Goal: Task Accomplishment & Management: Manage account settings

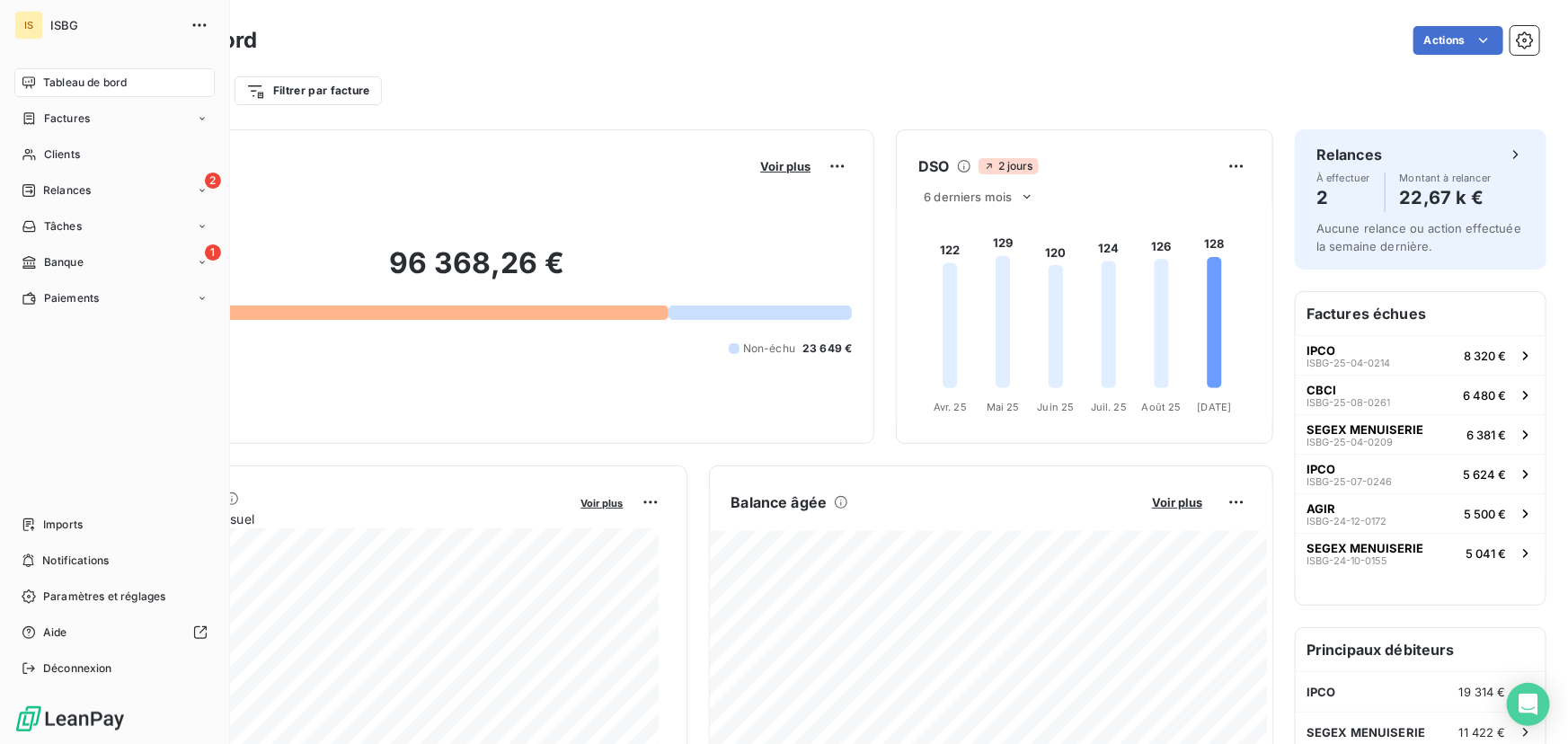
click at [59, 24] on span "ISBG" at bounding box center [114, 25] width 129 height 14
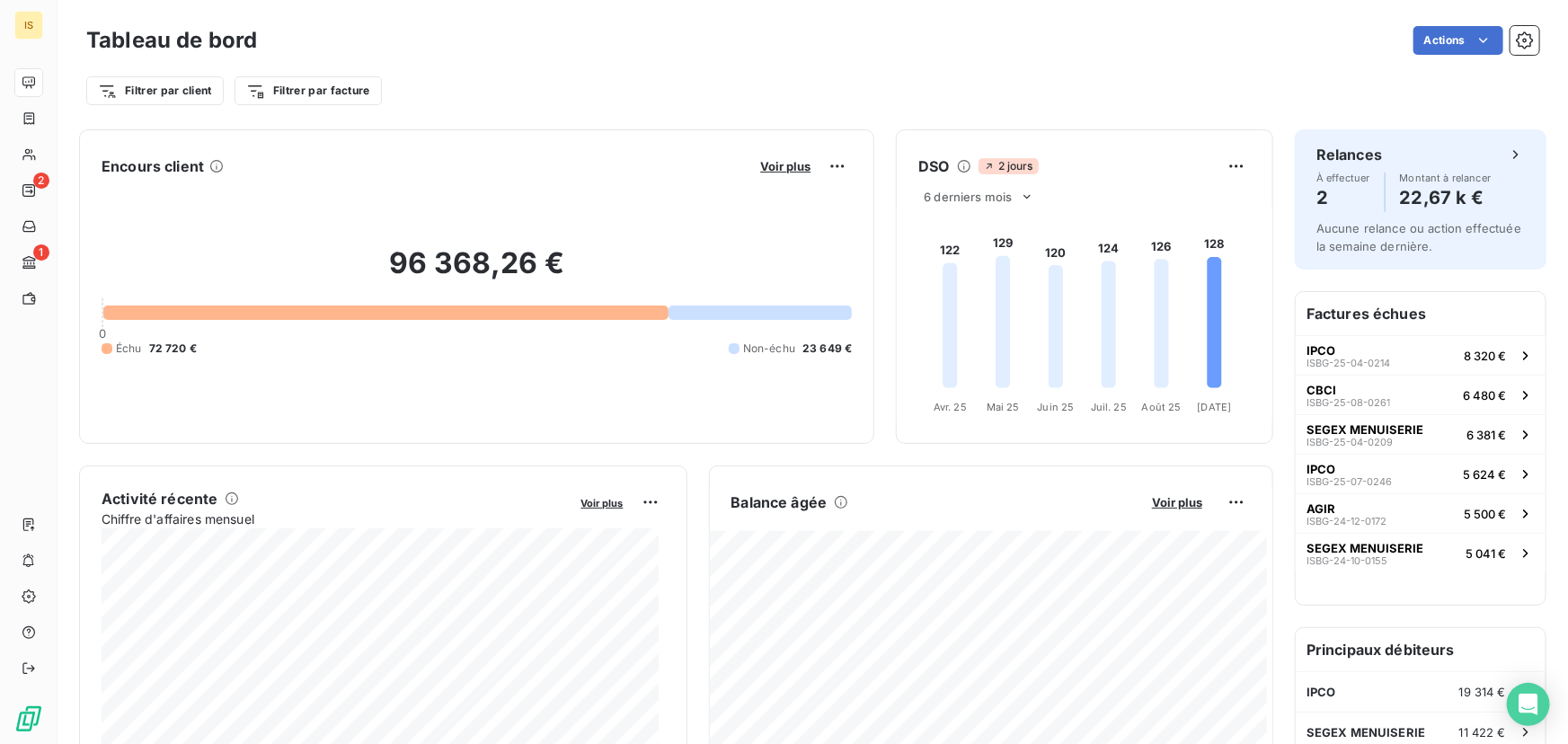
click at [498, 37] on div "Actions" at bounding box center [909, 41] width 1261 height 28
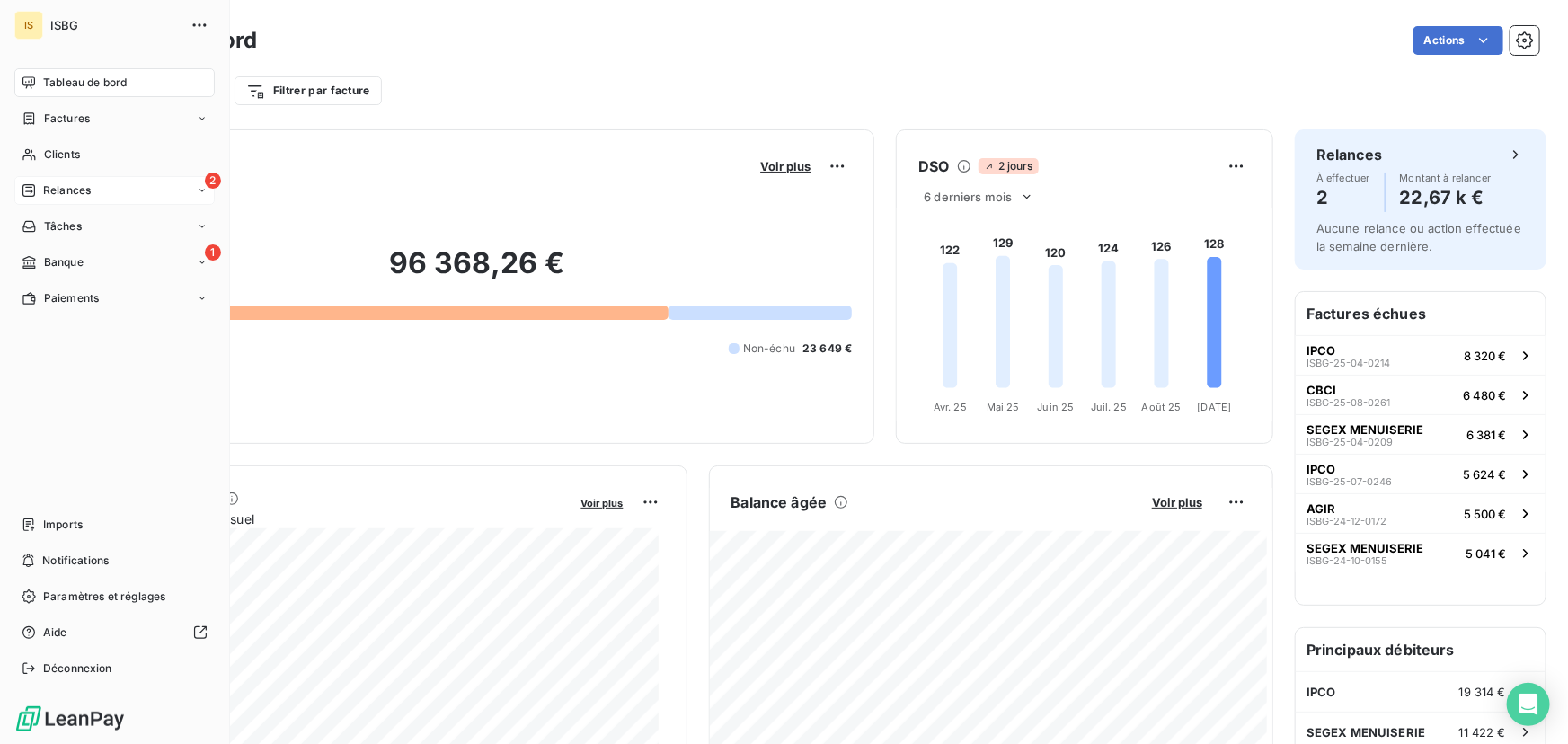
click at [59, 193] on span "Relances" at bounding box center [67, 190] width 47 height 16
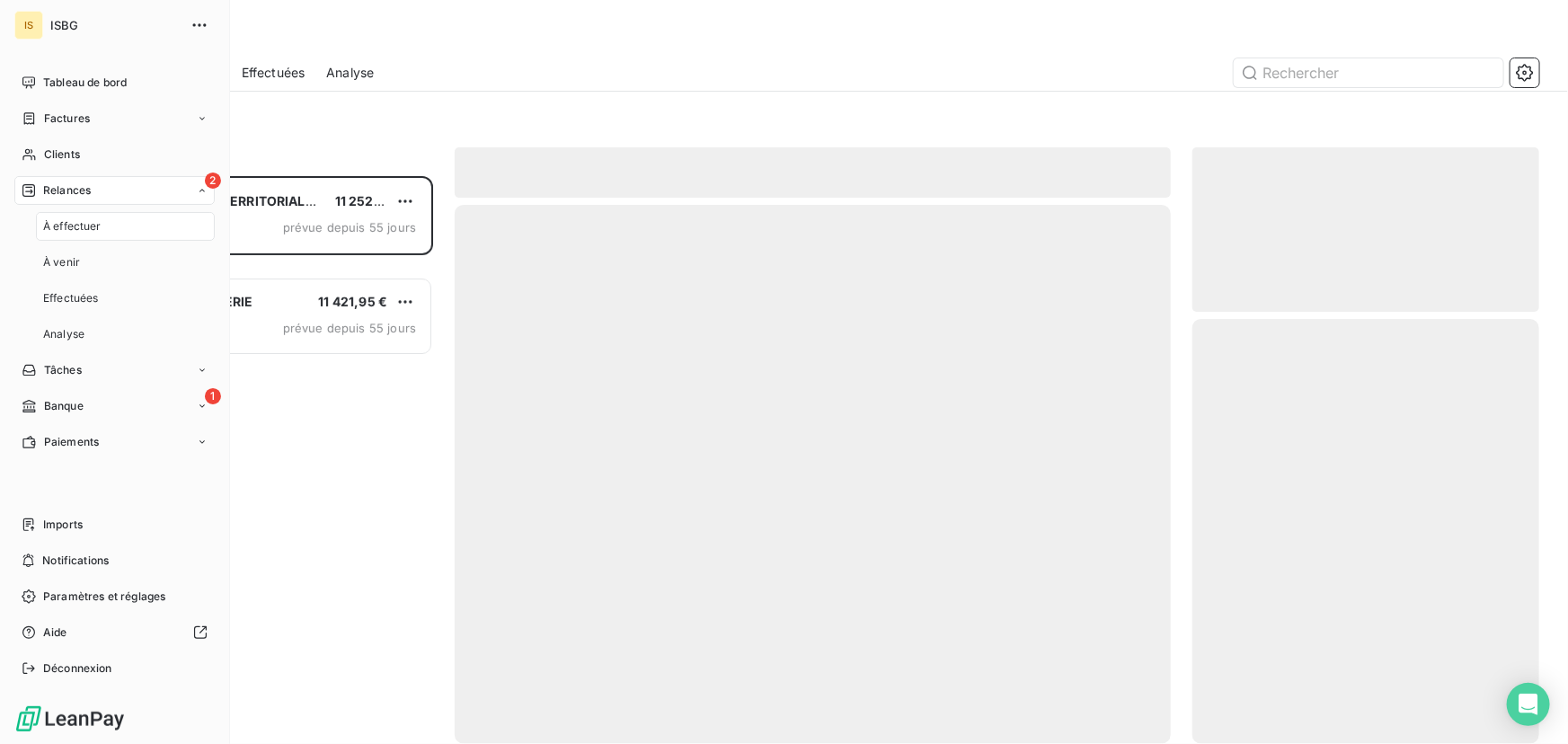
scroll to position [556, 334]
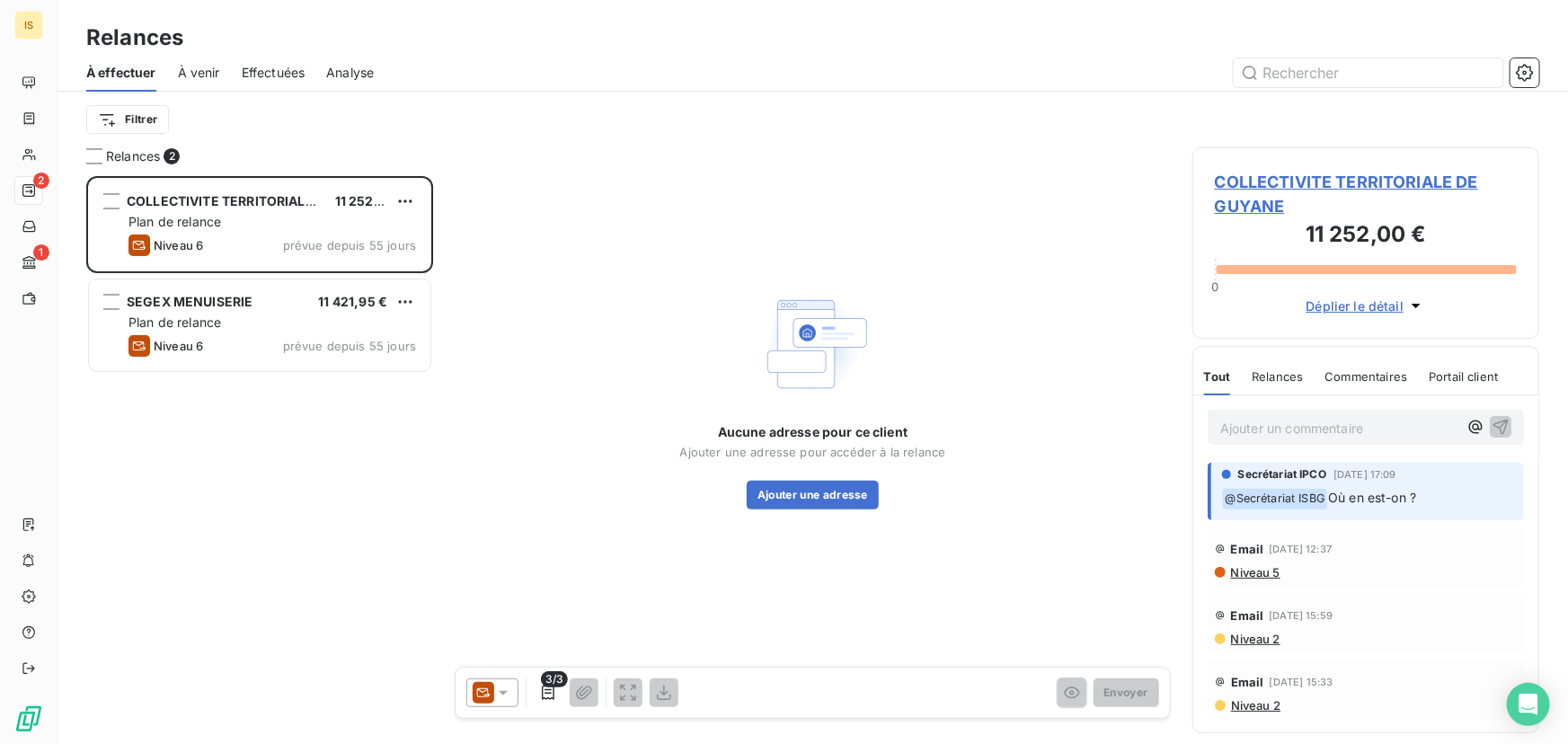
click at [278, 66] on span "Effectuées" at bounding box center [274, 73] width 64 height 18
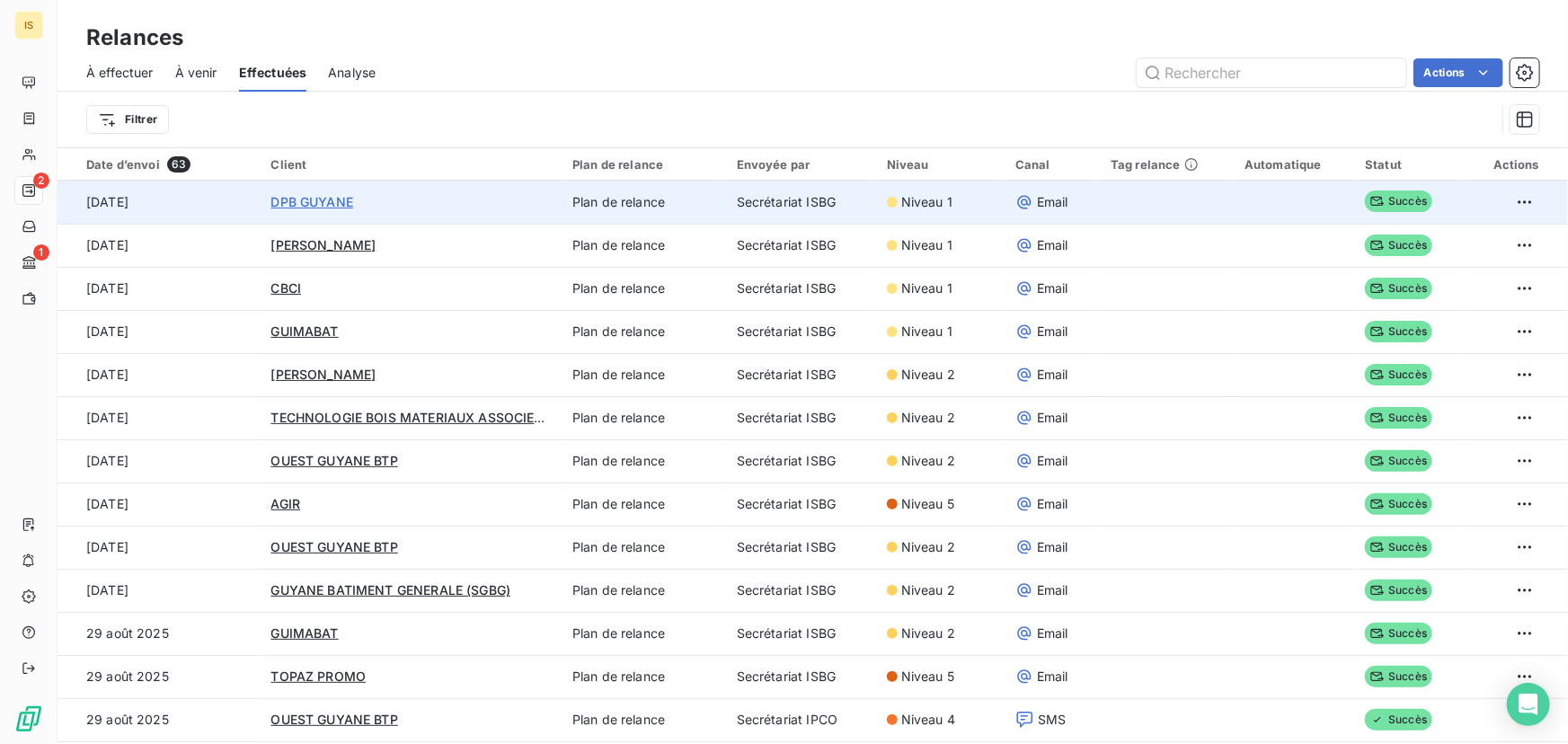
click at [321, 204] on span "DPB GUYANE" at bounding box center [312, 202] width 83 height 15
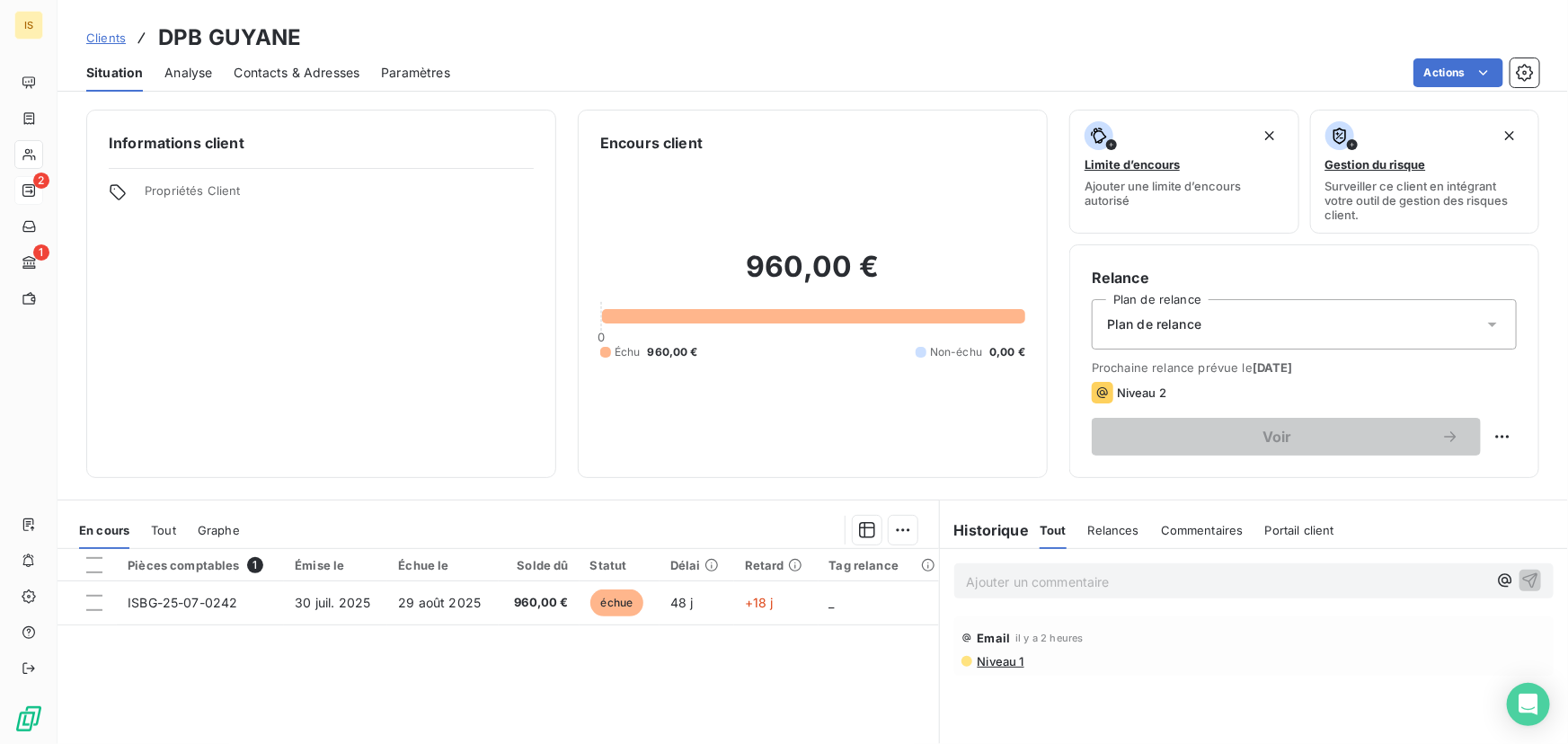
click at [1004, 664] on span "Niveau 1" at bounding box center [1000, 661] width 48 height 14
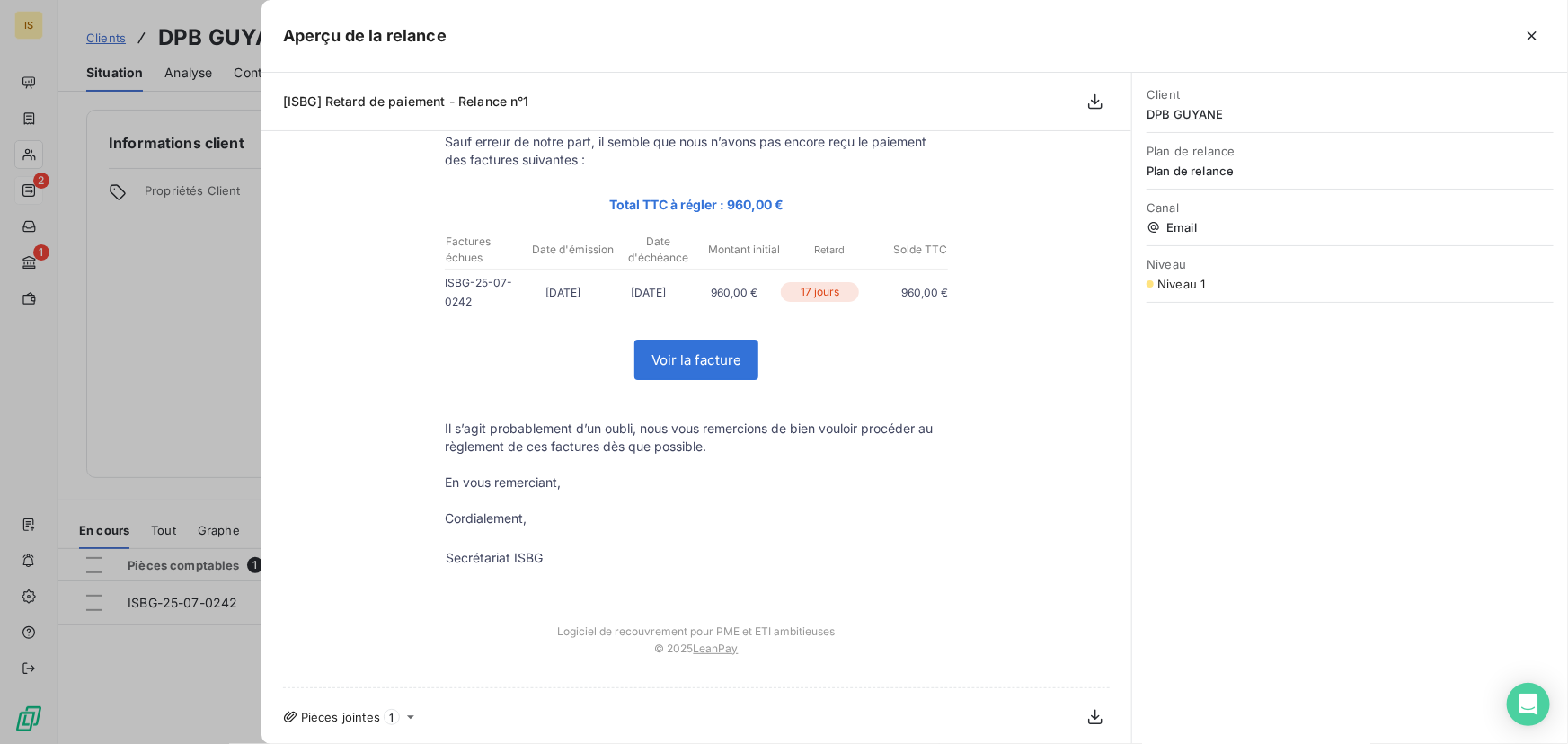
scroll to position [160, 0]
click at [412, 719] on icon at bounding box center [410, 716] width 14 height 14
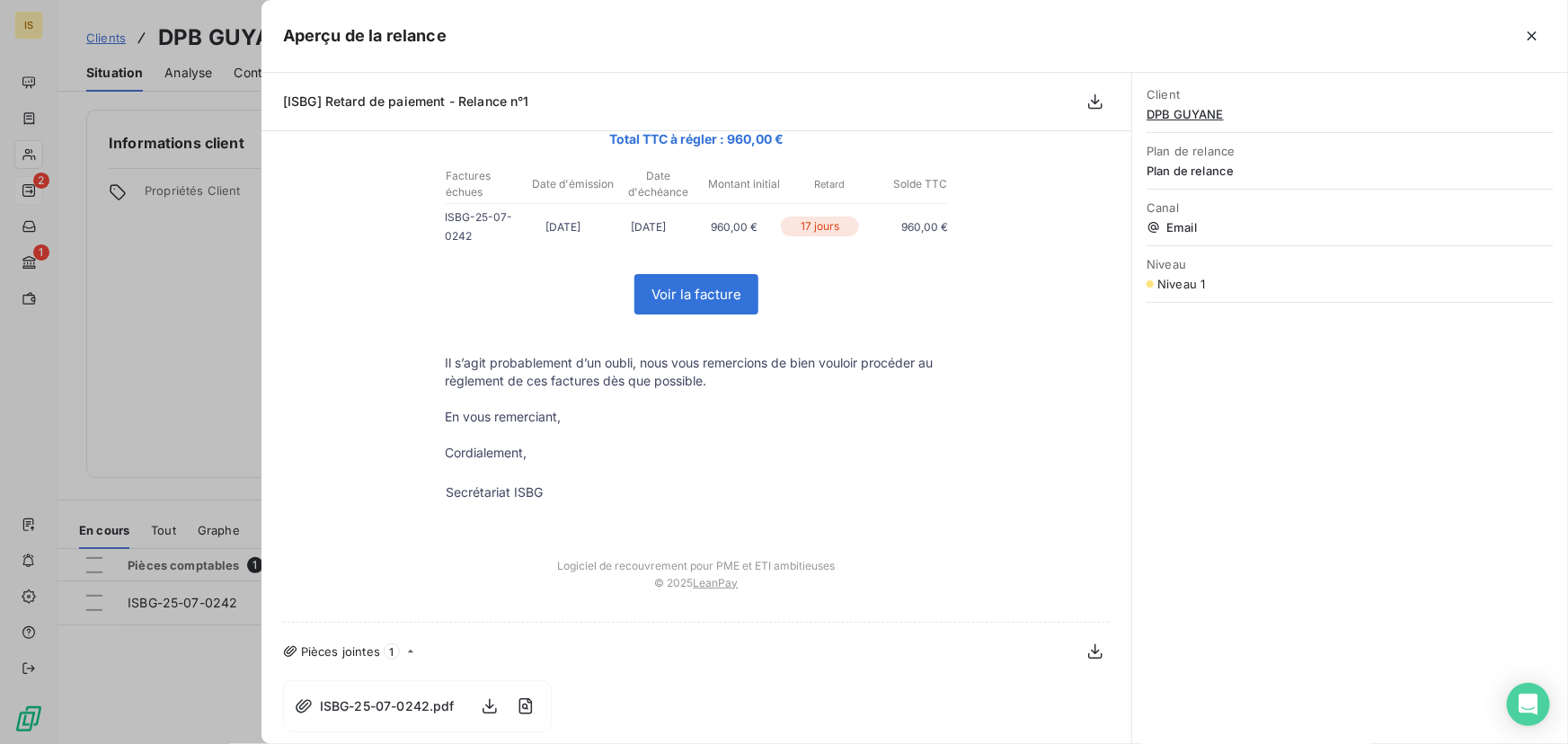
scroll to position [225, 0]
click at [366, 701] on span "ISBG-25-07-0242.pdf" at bounding box center [387, 704] width 135 height 19
click at [158, 654] on div at bounding box center [784, 372] width 1568 height 744
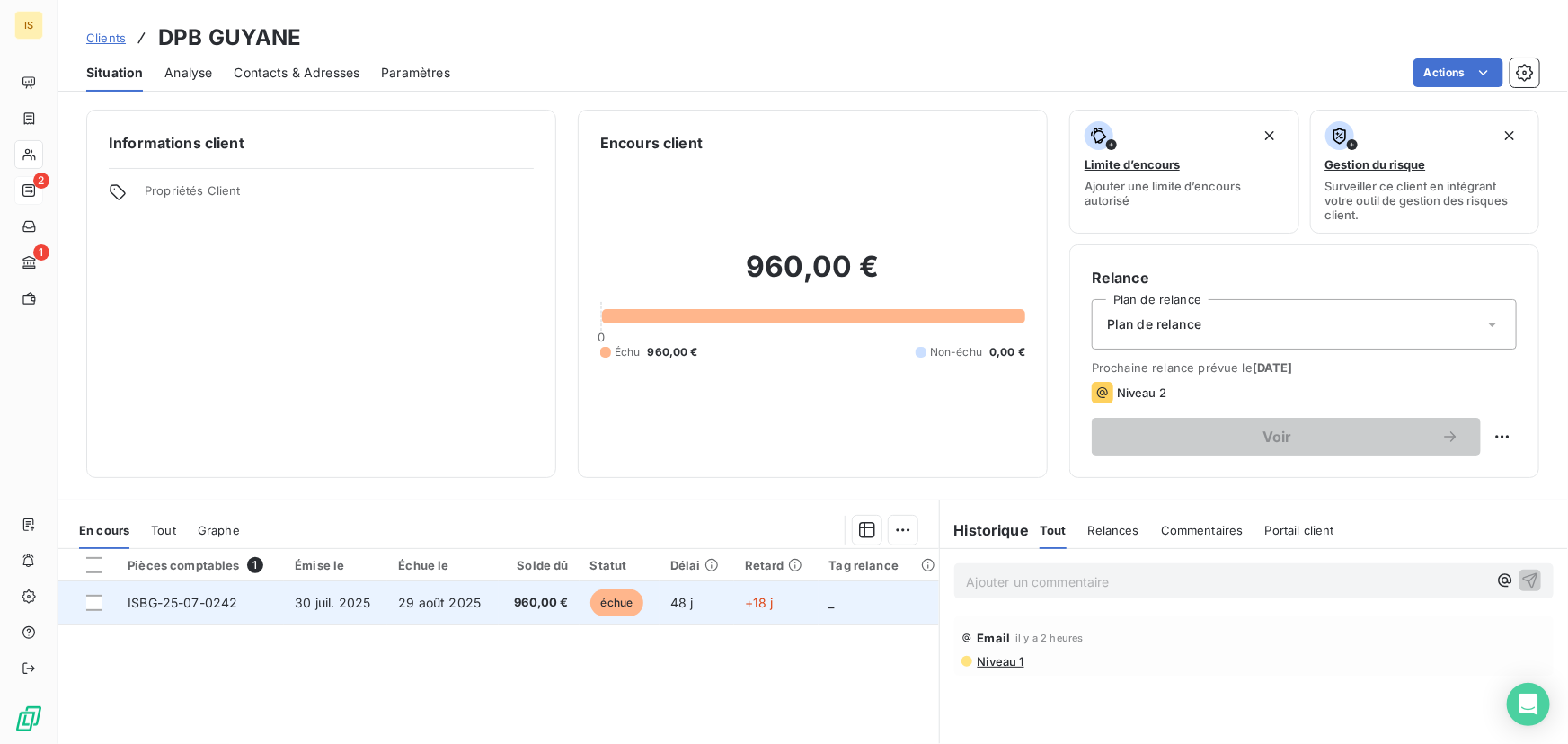
click at [760, 611] on td "+18 j" at bounding box center [776, 603] width 85 height 43
click at [734, 605] on td "+18 j" at bounding box center [776, 603] width 85 height 43
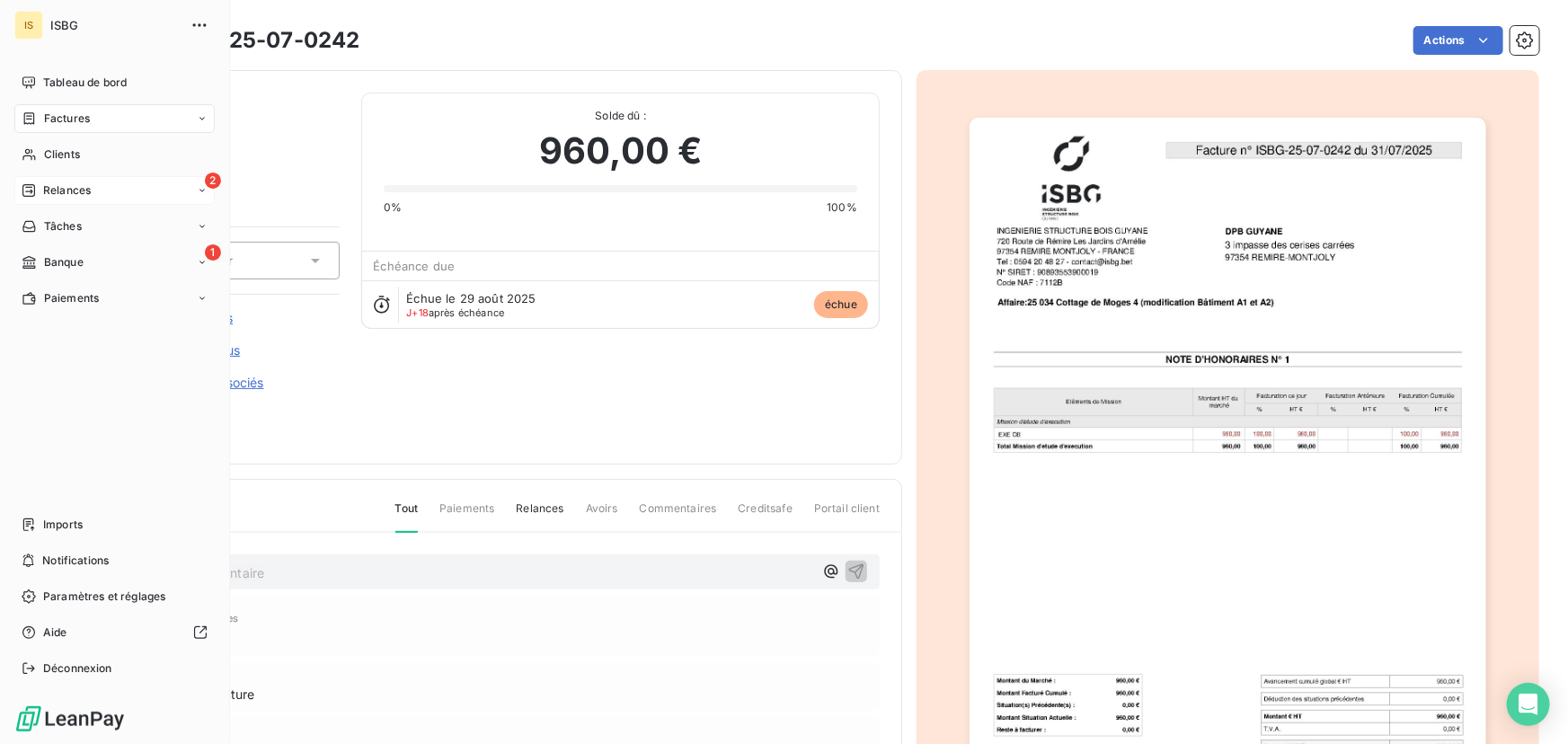
click at [34, 25] on div "IS" at bounding box center [28, 25] width 28 height 28
click at [62, 24] on span "ISBG" at bounding box center [114, 25] width 129 height 14
click at [195, 25] on icon "button" at bounding box center [199, 25] width 13 height 3
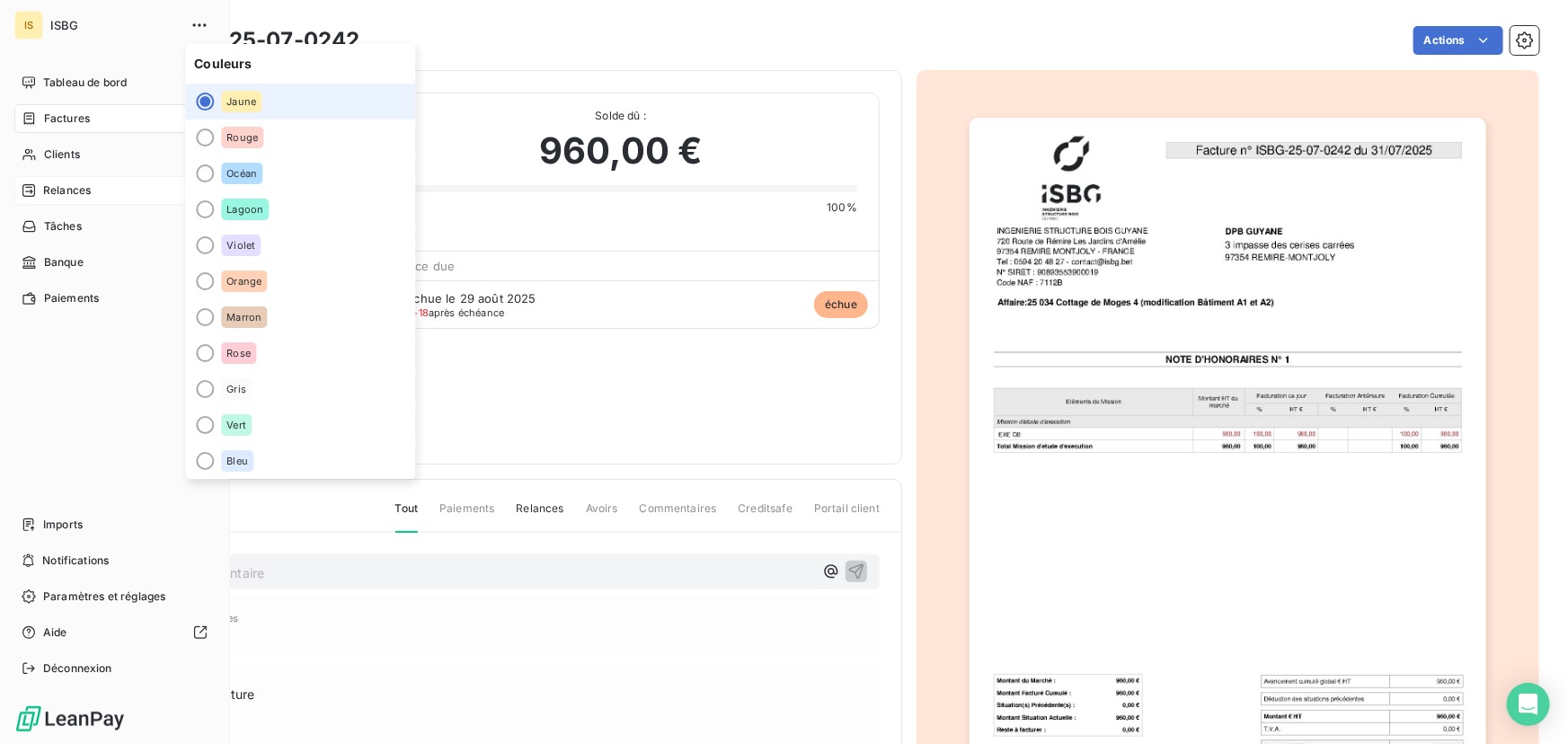
click at [53, 35] on div "ISBG" at bounding box center [131, 25] width 163 height 28
click at [28, 18] on div "IS" at bounding box center [28, 25] width 28 height 28
click at [97, 554] on span "Notifications" at bounding box center [75, 560] width 66 height 16
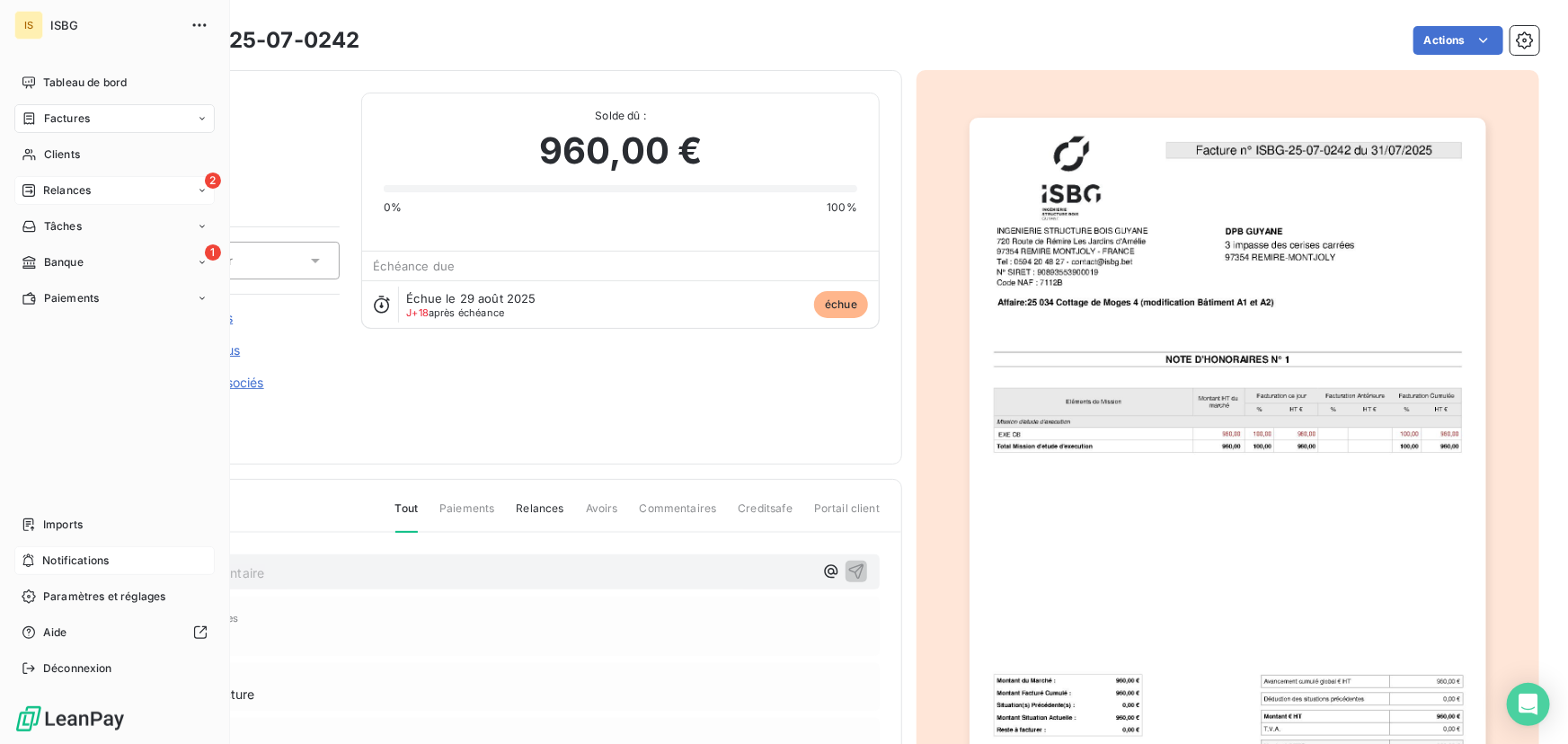
click at [28, 22] on div "IS" at bounding box center [28, 25] width 28 height 28
click at [47, 19] on div "IS ISBG" at bounding box center [114, 25] width 200 height 28
click at [63, 671] on span "Déconnexion" at bounding box center [77, 668] width 69 height 16
